Goal: Task Accomplishment & Management: Use online tool/utility

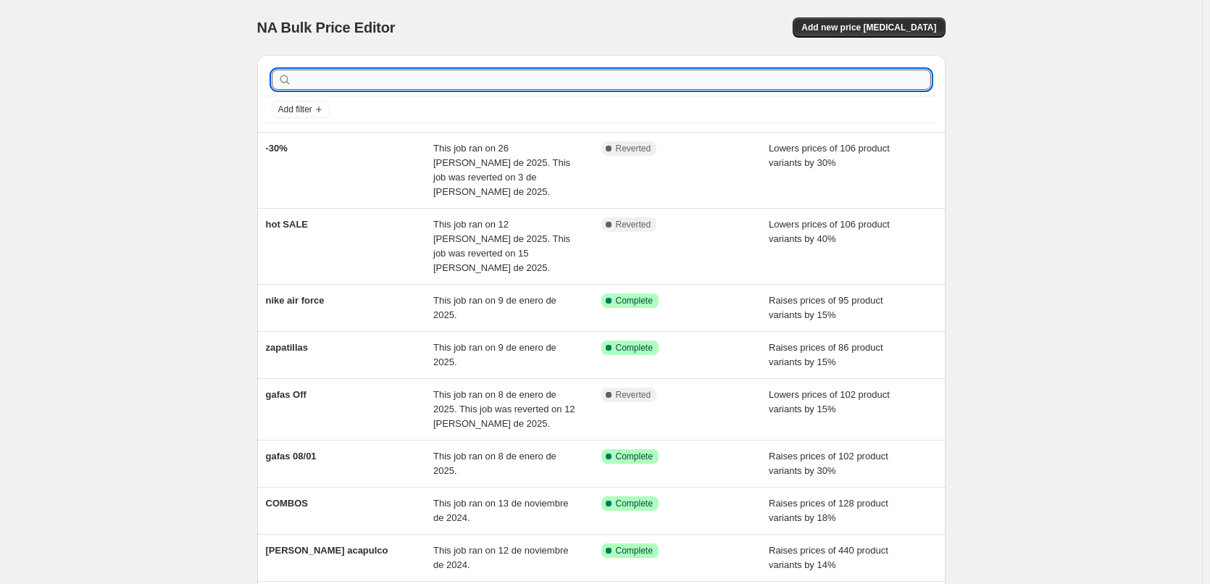
click at [435, 81] on input "text" at bounding box center [613, 80] width 636 height 20
click at [868, 19] on button "Add new price [MEDICAL_DATA]" at bounding box center [869, 27] width 152 height 20
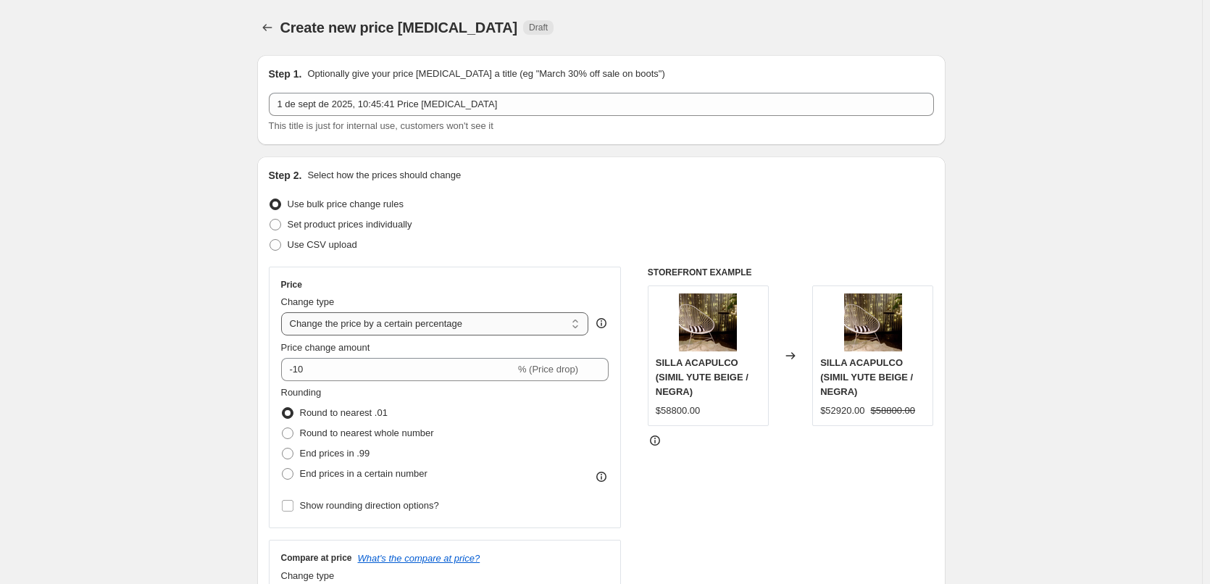
click at [566, 322] on select "Change the price to a certain amount Change the price by a certain amount Chang…" at bounding box center [435, 323] width 308 height 23
click at [527, 224] on div "Set product prices individually" at bounding box center [601, 224] width 665 height 20
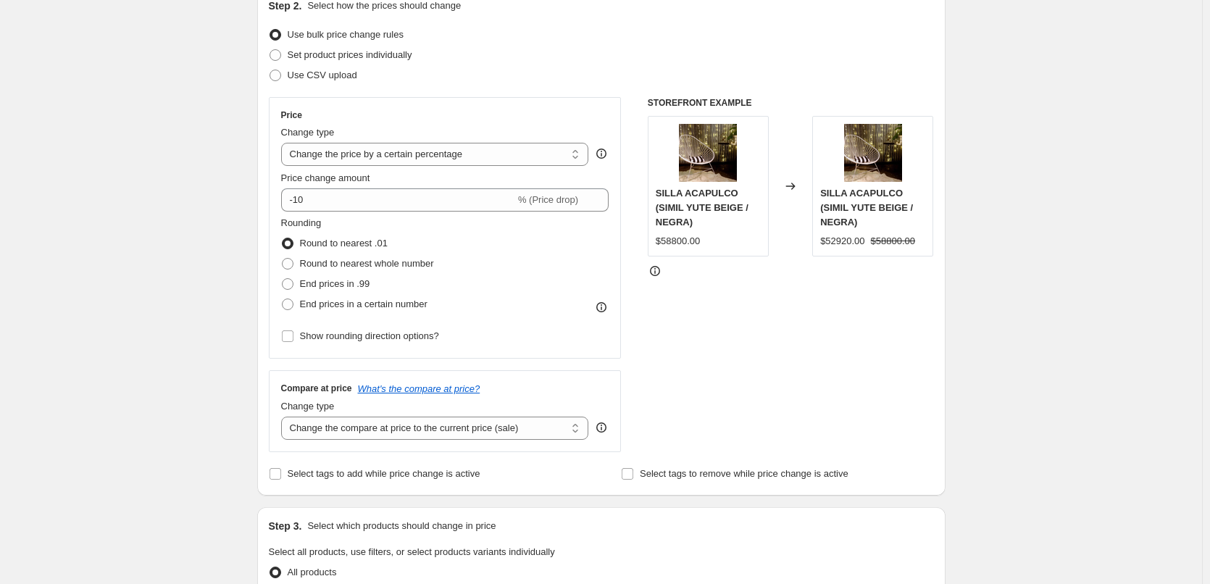
scroll to position [145, 0]
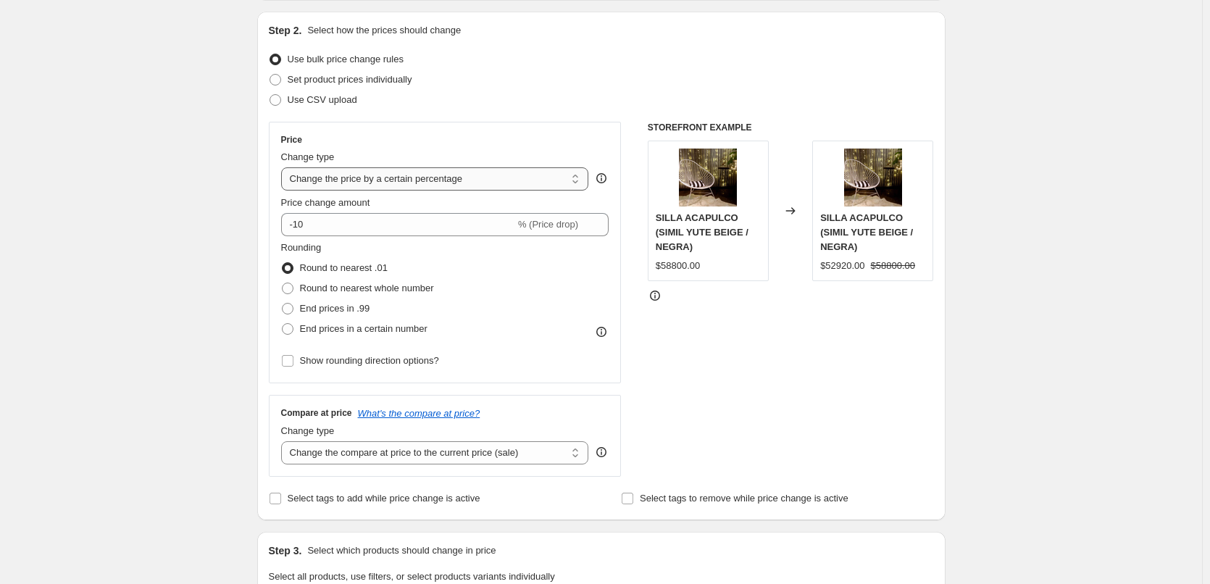
click at [506, 186] on select "Change the price to a certain amount Change the price by a certain amount Chang…" at bounding box center [435, 178] width 308 height 23
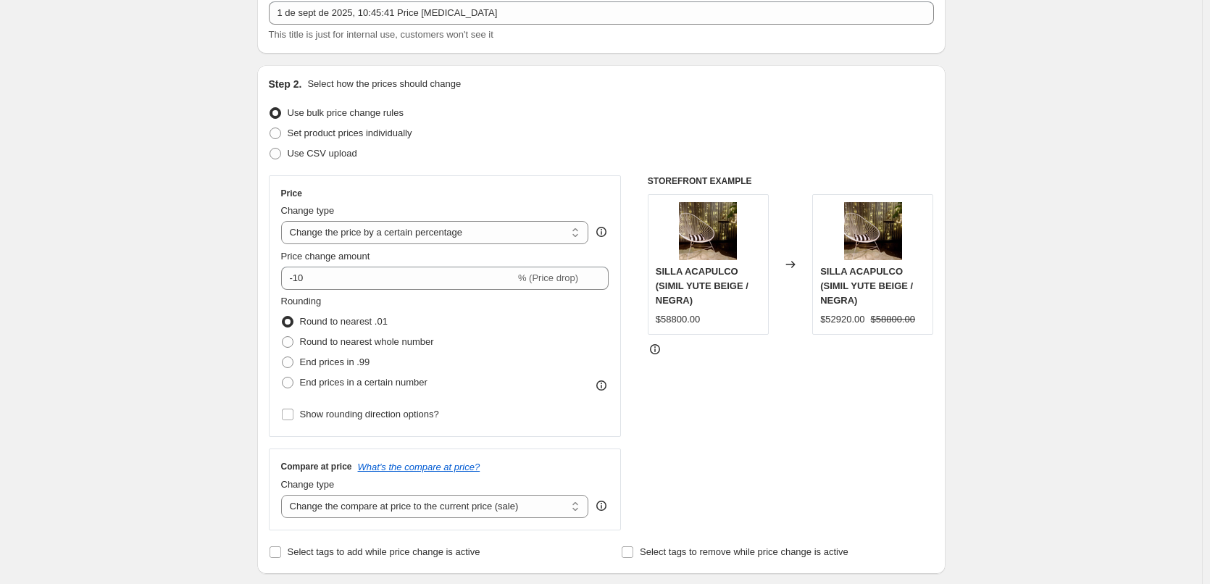
scroll to position [0, 0]
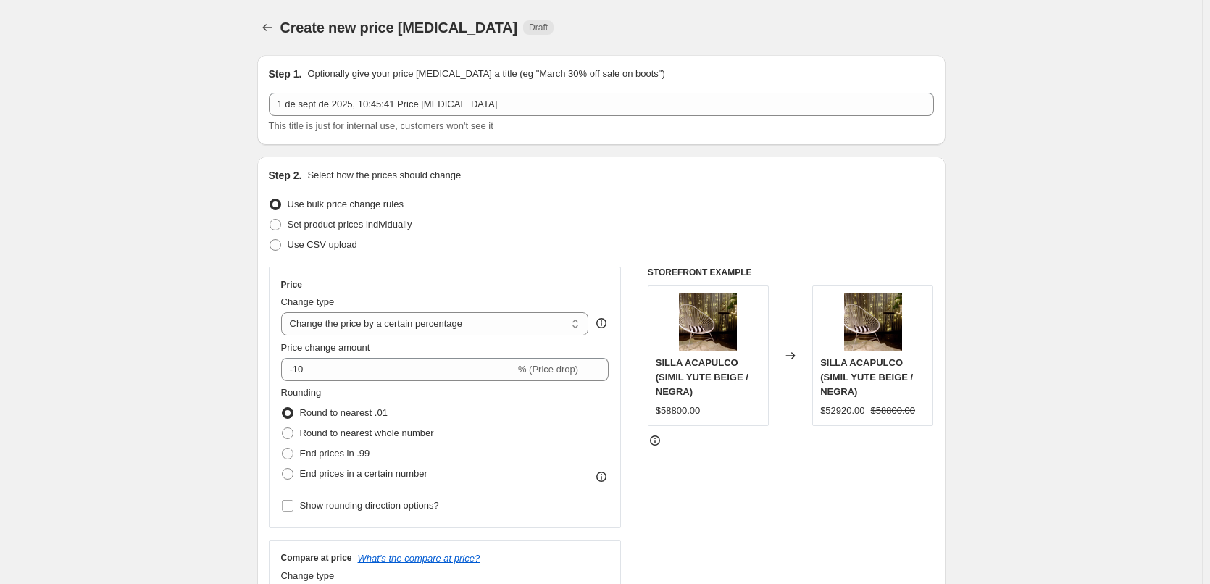
click at [606, 323] on icon at bounding box center [601, 323] width 14 height 14
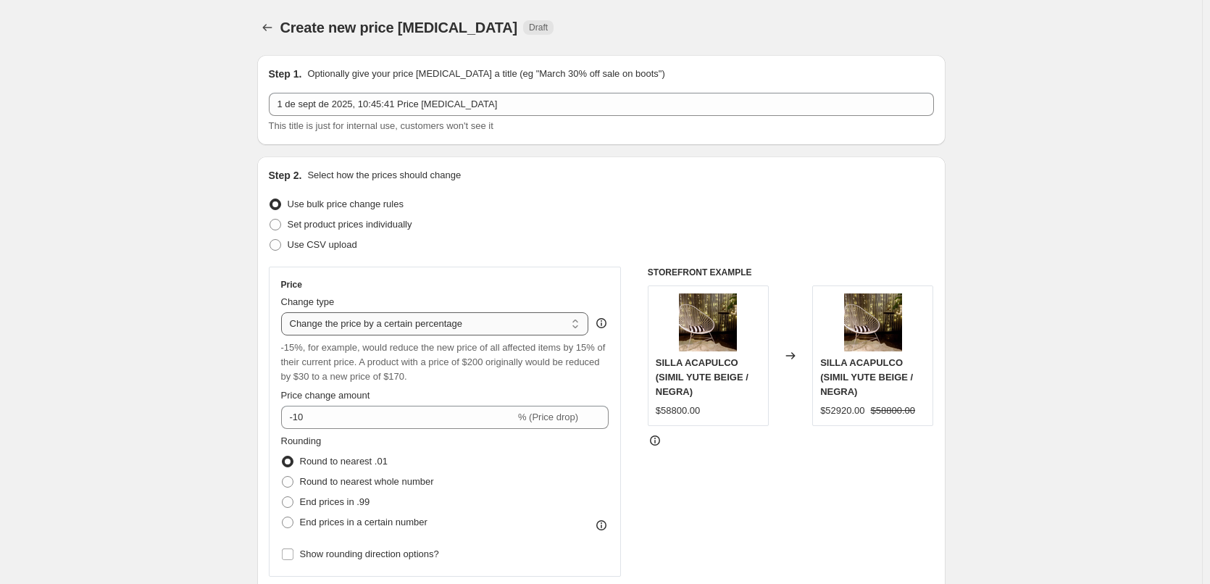
click at [488, 322] on select "Change the price to a certain amount Change the price by a certain amount Chang…" at bounding box center [435, 323] width 308 height 23
select select "by"
click at [284, 312] on select "Change the price to a certain amount Change the price by a certain amount Chang…" at bounding box center [435, 323] width 308 height 23
type input "-10.00"
click at [488, 320] on select "Change the price to a certain amount Change the price by a certain amount Chang…" at bounding box center [435, 323] width 308 height 23
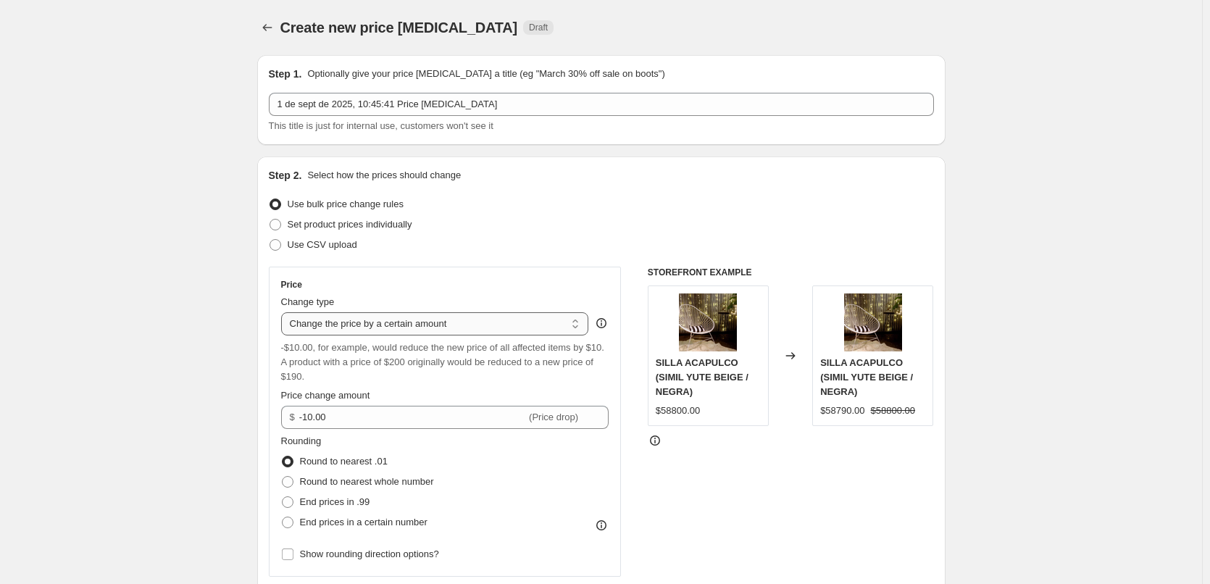
click at [284, 312] on select "Change the price to a certain amount Change the price by a certain amount Chang…" at bounding box center [435, 323] width 308 height 23
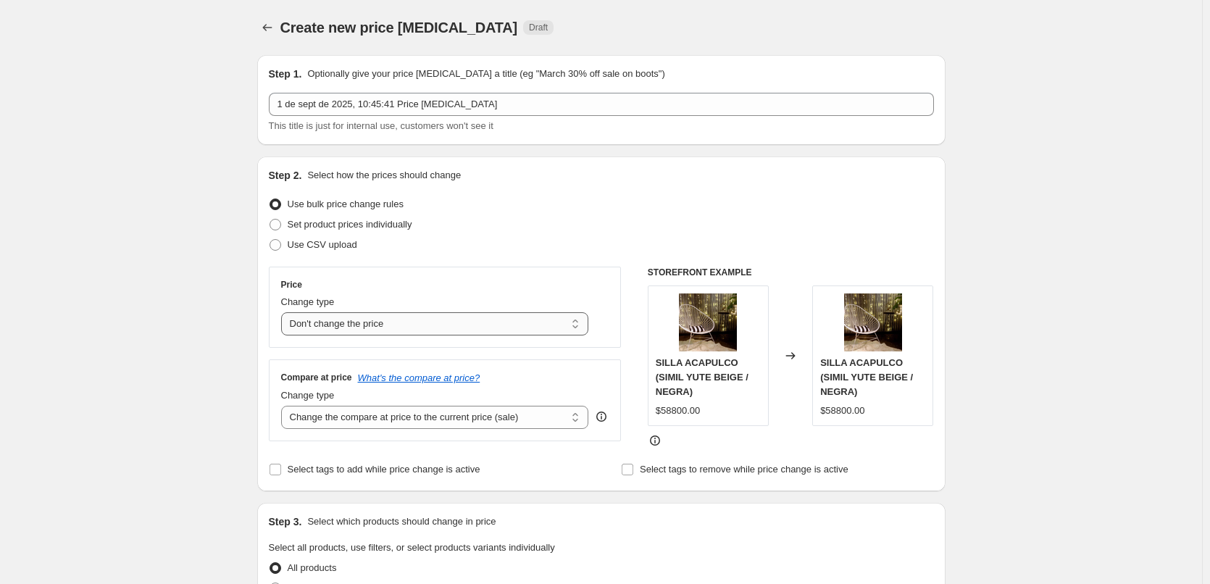
click at [463, 317] on select "Change the price to a certain amount Change the price by a certain amount Chang…" at bounding box center [435, 323] width 308 height 23
select select "to"
click at [284, 312] on select "Change the price to a certain amount Change the price by a certain amount Chang…" at bounding box center [435, 323] width 308 height 23
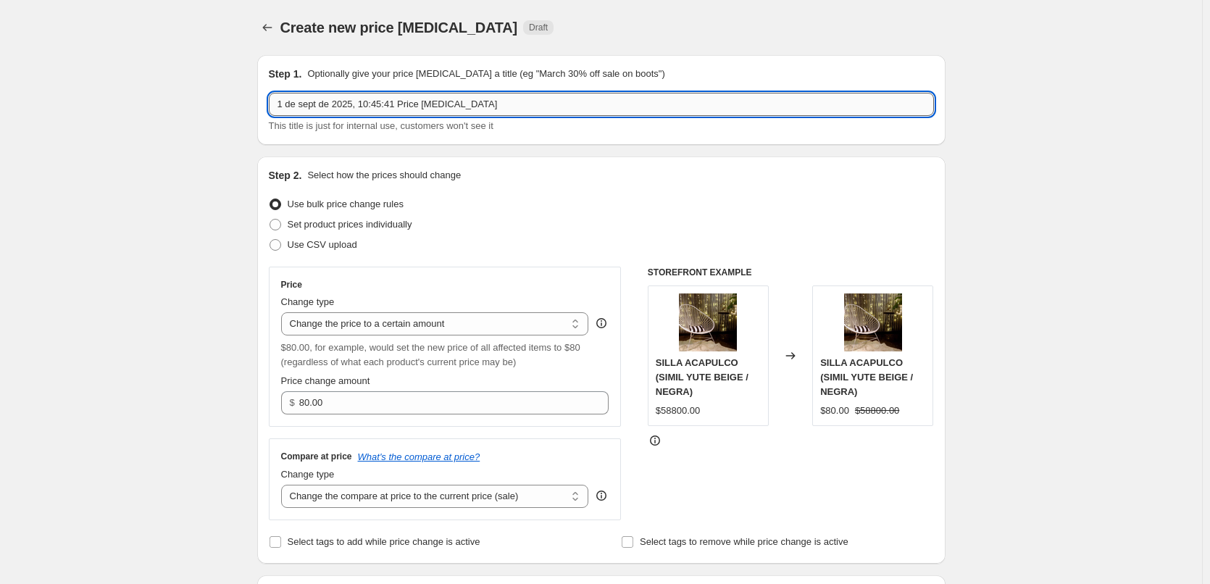
click at [456, 115] on input "1 de sept de 2025, 10:45:41 Price [MEDICAL_DATA]" at bounding box center [601, 104] width 665 height 23
drag, startPoint x: 564, startPoint y: 106, endPoint x: 167, endPoint y: 106, distance: 396.3
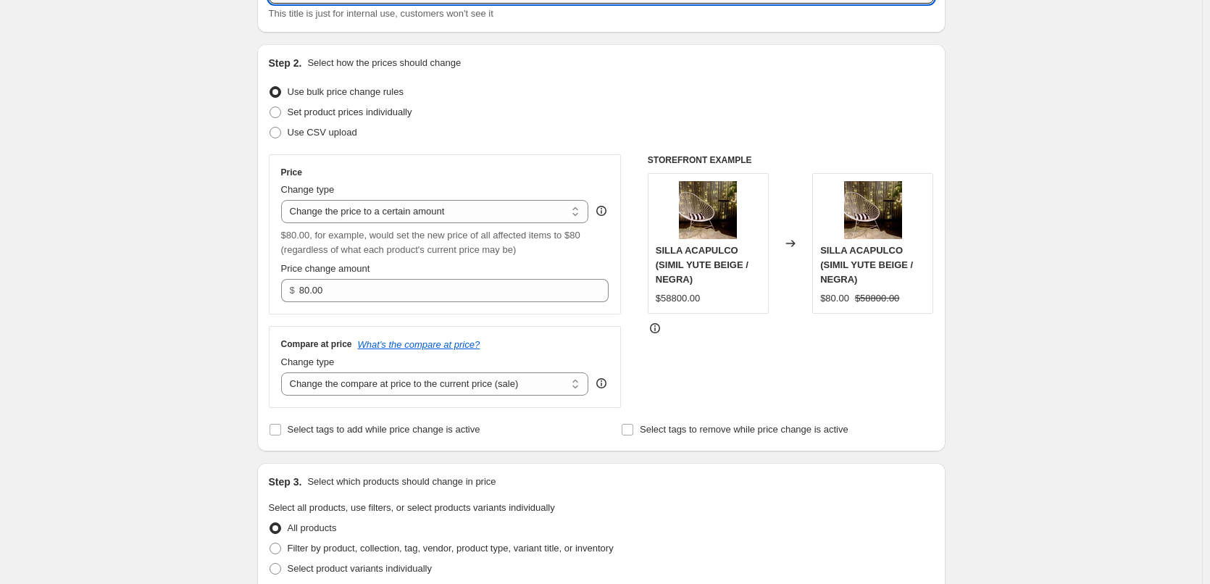
scroll to position [362, 0]
